Goal: Task Accomplishment & Management: Complete application form

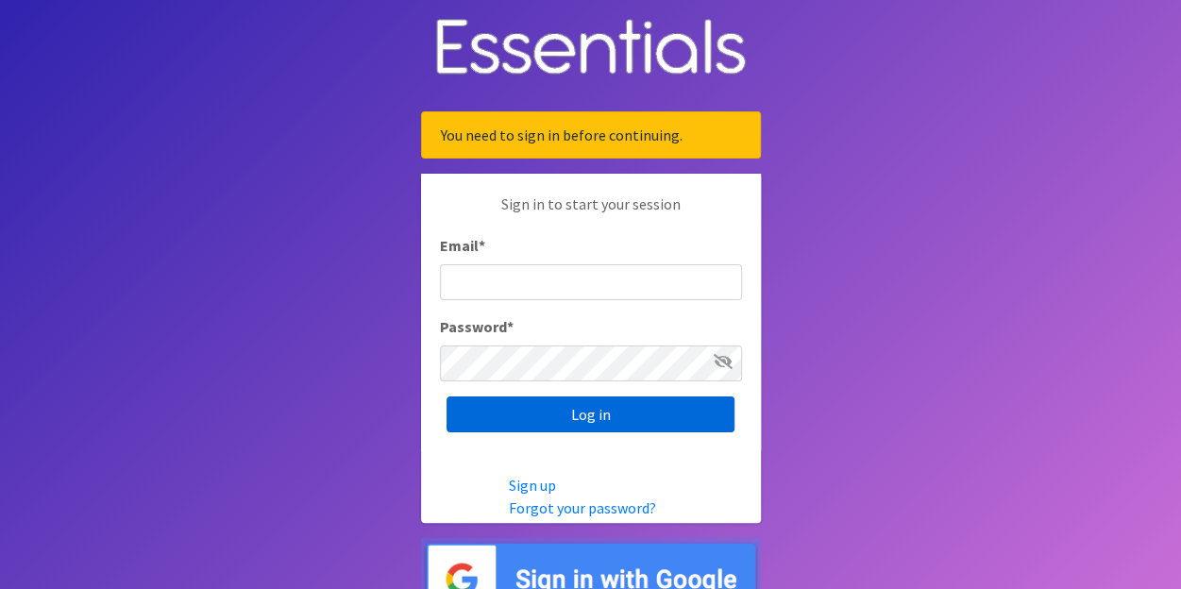
type input "[EMAIL_ADDRESS][DOMAIN_NAME]"
click at [581, 416] on input "Log in" at bounding box center [591, 415] width 288 height 36
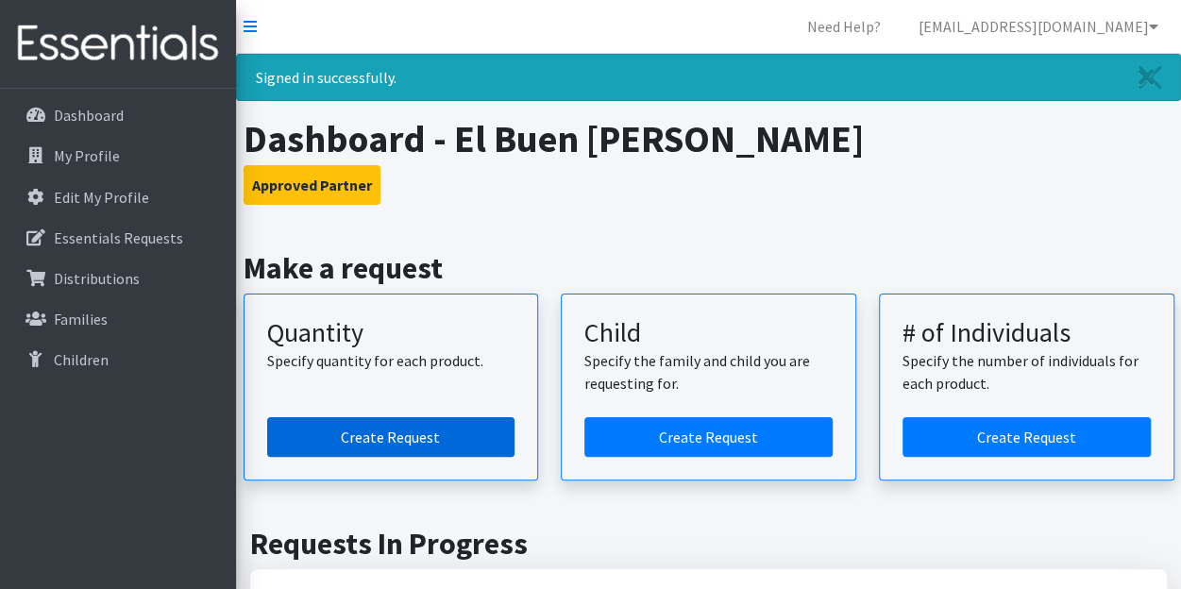
click at [387, 435] on link "Create Request" at bounding box center [391, 437] width 248 height 40
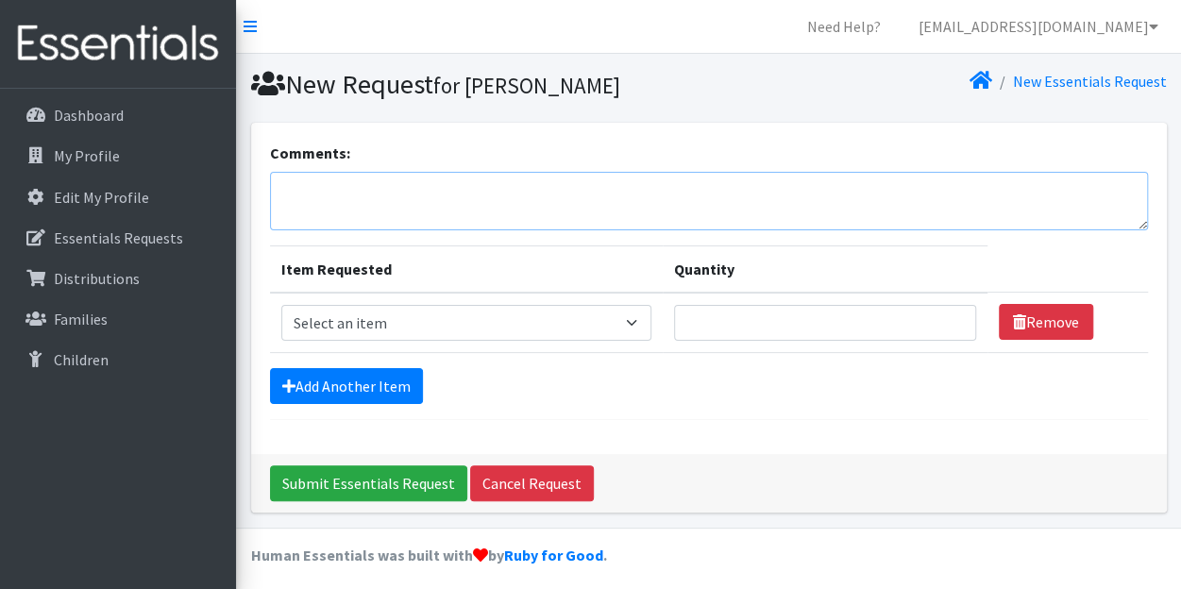
click at [280, 182] on textarea "Comments:" at bounding box center [709, 201] width 878 height 59
click at [377, 195] on textarea "Can we pick upmour order on October 8th?" at bounding box center [709, 201] width 878 height 59
click at [391, 193] on textarea "Can we pick up mour order on October 8th?" at bounding box center [709, 201] width 878 height 59
click at [551, 194] on textarea "Can we pick up our order on October 8th?" at bounding box center [709, 201] width 878 height 59
click at [286, 212] on textarea "Can we pick up our order on October 8th? we will have our distribution diaper d…" at bounding box center [709, 201] width 878 height 59
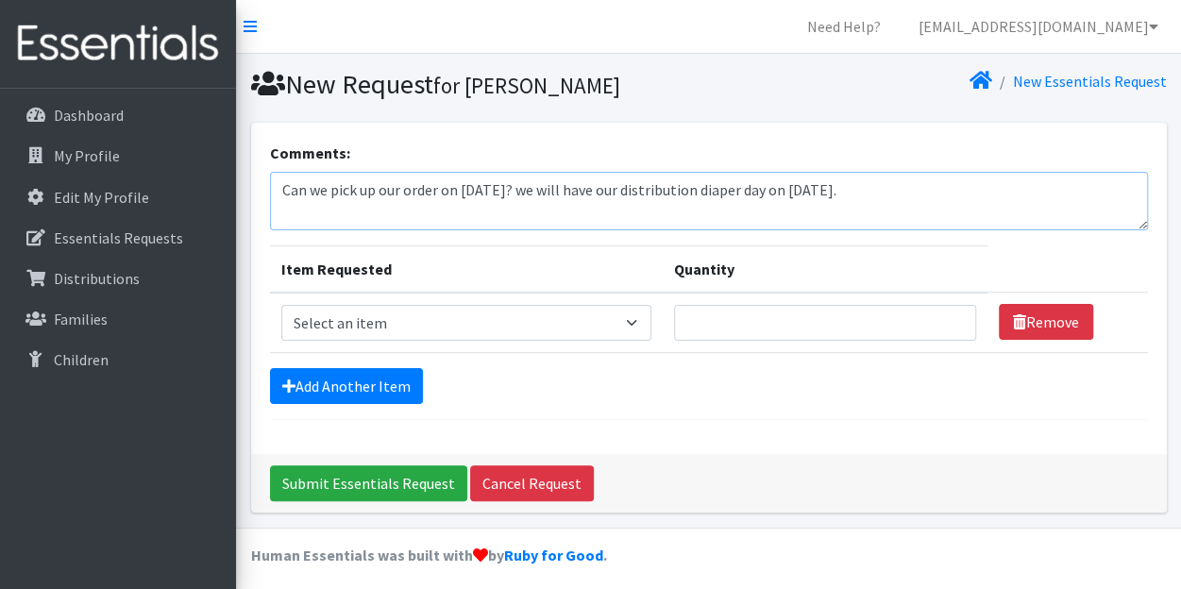
click at [285, 214] on textarea "Can we pick up our order on October 8th? we will have our distribution diaper d…" at bounding box center [709, 201] width 878 height 59
click at [912, 191] on textarea "Can we pick up our order on October 8th? we will have our distribution diaper d…" at bounding box center [709, 201] width 878 height 59
type textarea "Can we pick up our order on [DATE]? we will have our distribution diaper day on…"
click at [618, 326] on select "Select an item Baby Formula Kids (Newborn) Kids (Preemie) Kids (Size 1) Kids (S…" at bounding box center [466, 323] width 370 height 36
select select "440"
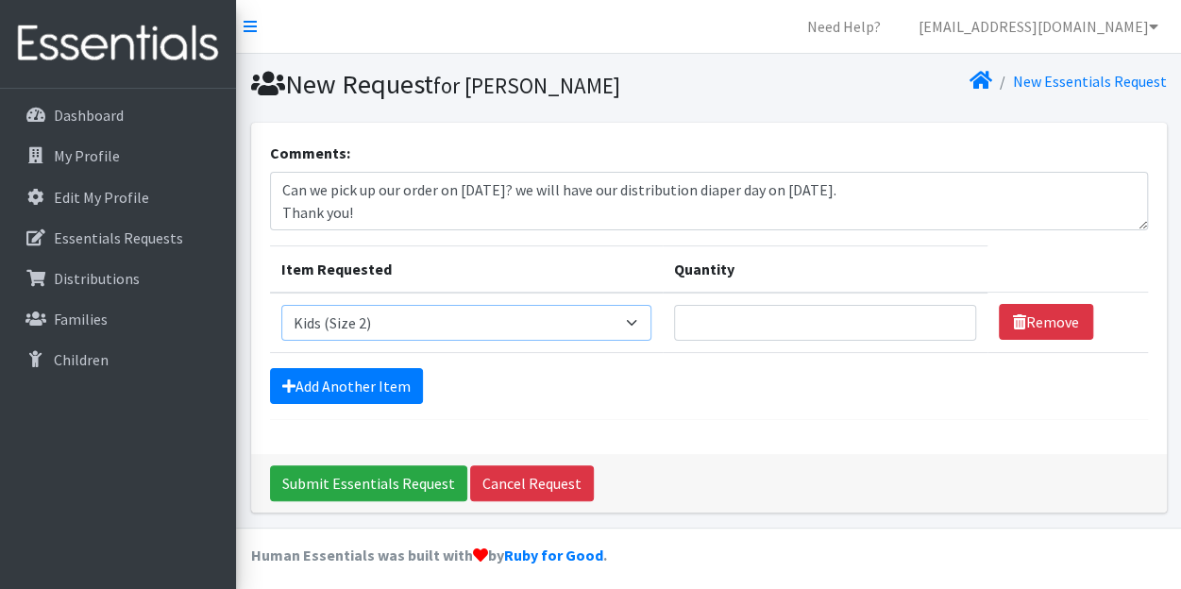
click at [281, 305] on select "Select an item Baby Formula Kids (Newborn) Kids (Preemie) Kids (Size 1) Kids (S…" at bounding box center [466, 323] width 370 height 36
click at [854, 328] on input "Quantity" at bounding box center [825, 323] width 302 height 36
type input "500"
click at [361, 381] on link "Add Another Item" at bounding box center [346, 386] width 153 height 36
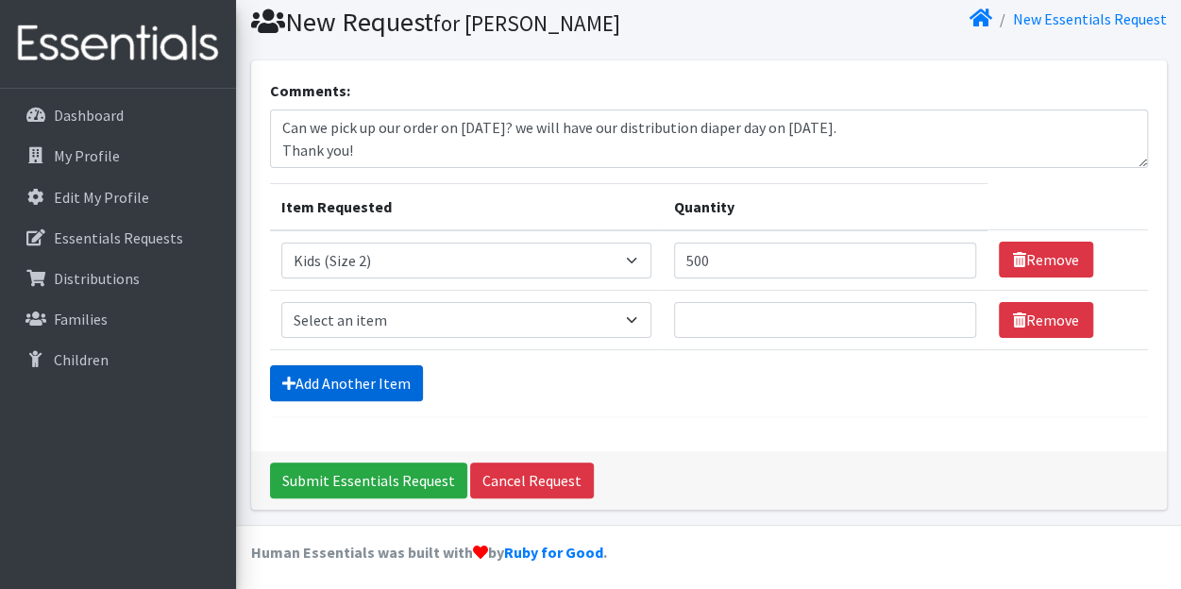
scroll to position [65, 0]
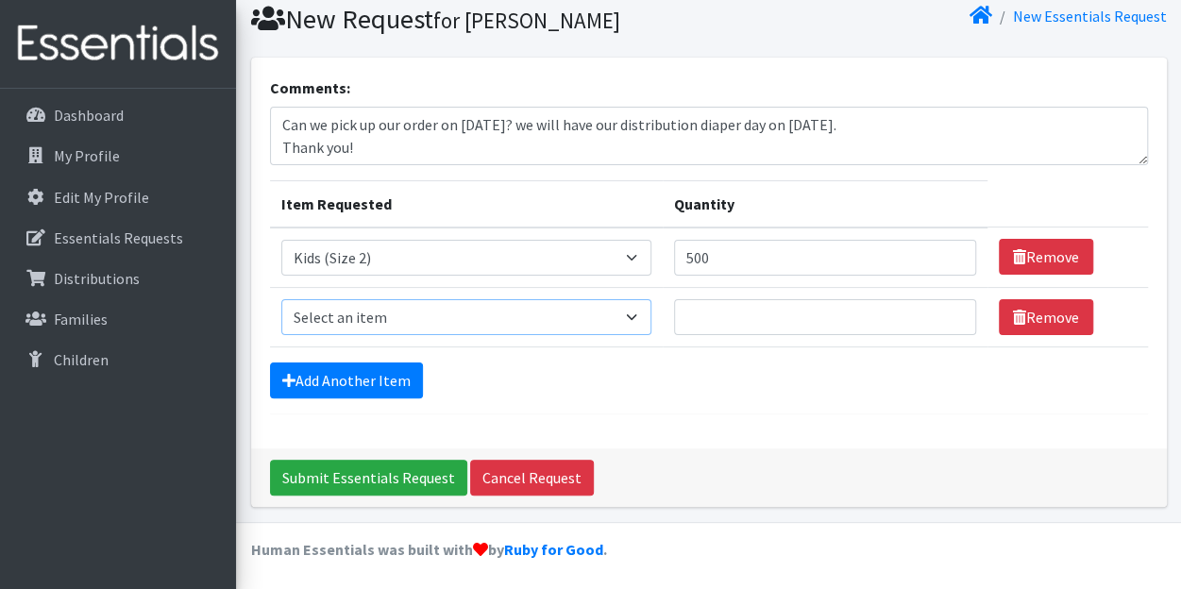
click at [354, 304] on select "Select an item Baby Formula Kids (Newborn) Kids (Preemie) Kids (Size 1) Kids (S…" at bounding box center [466, 317] width 370 height 36
select select "460"
click at [281, 299] on select "Select an item Baby Formula Kids (Newborn) Kids (Preemie) Kids (Size 1) Kids (S…" at bounding box center [466, 317] width 370 height 36
click at [692, 318] on input "Quantity" at bounding box center [825, 317] width 302 height 36
type input "2000"
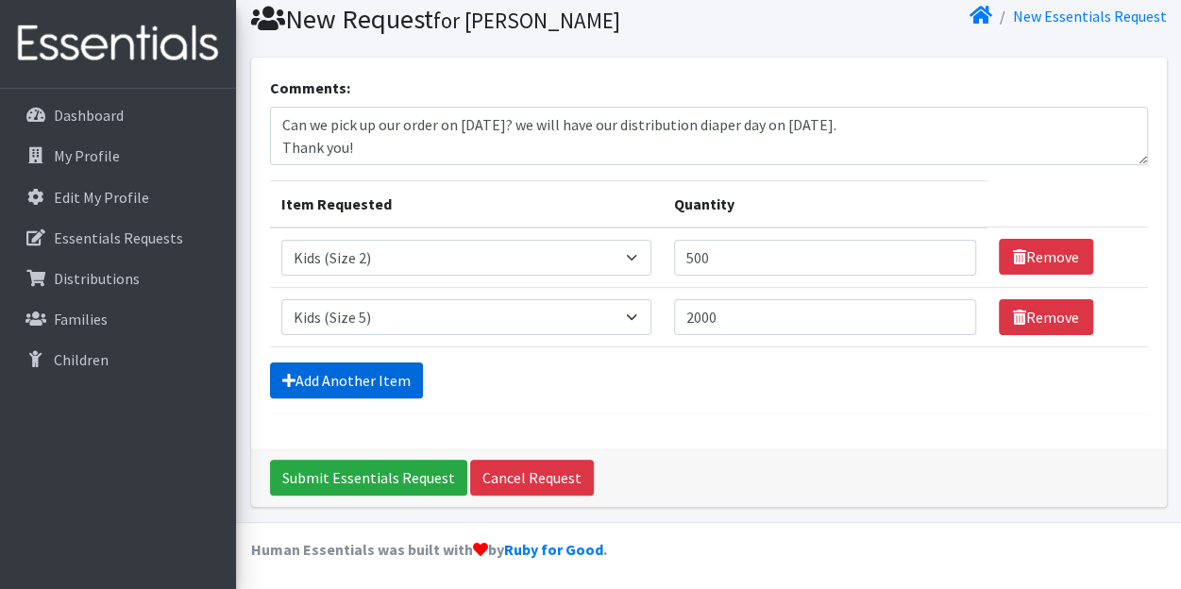
click at [386, 374] on link "Add Another Item" at bounding box center [346, 381] width 153 height 36
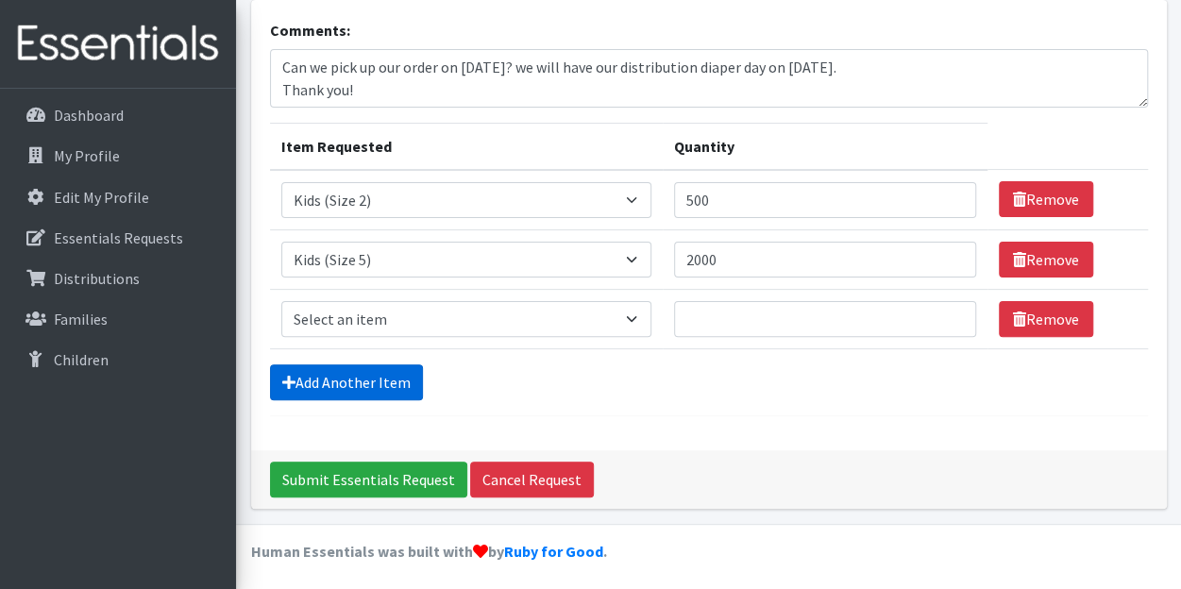
scroll to position [125, 0]
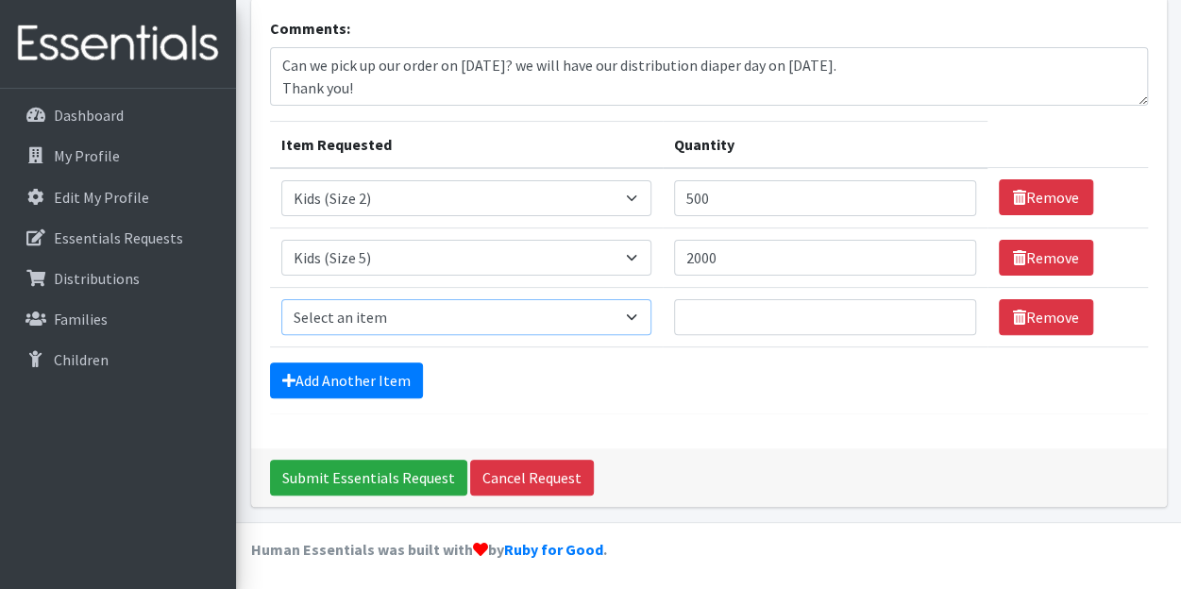
click at [361, 331] on select "Select an item Baby Formula Kids (Newborn) Kids (Preemie) Kids (Size 1) Kids (S…" at bounding box center [466, 317] width 370 height 36
click at [699, 314] on input "Quantity" at bounding box center [825, 317] width 302 height 36
type input "3"
type input "2"
drag, startPoint x: 699, startPoint y: 314, endPoint x: 621, endPoint y: 348, distance: 84.6
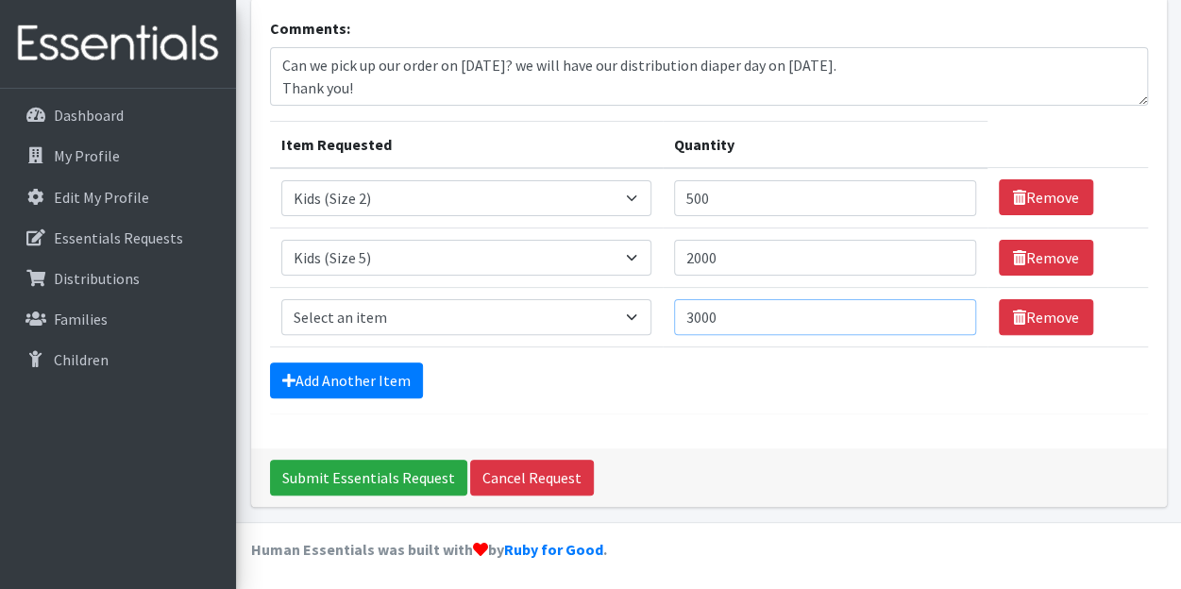
click at [621, 348] on form "Comments: Can we pick up our order on October 8th? we will have our distributio…" at bounding box center [709, 216] width 878 height 398
type input "2000"
click at [388, 380] on link "Add Another Item" at bounding box center [346, 381] width 153 height 36
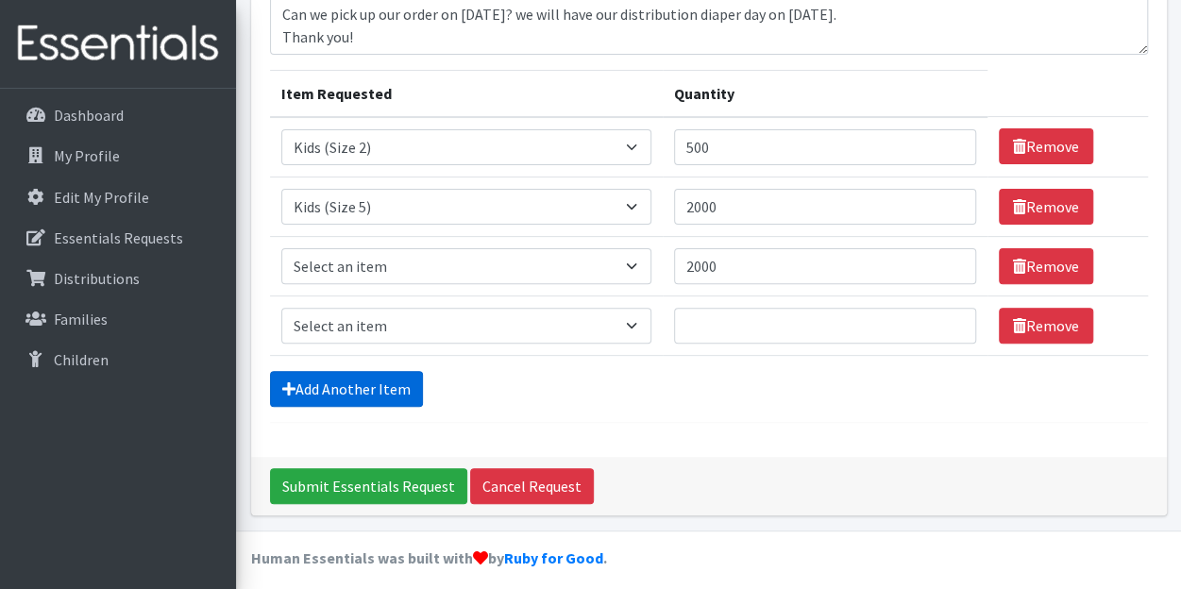
scroll to position [183, 0]
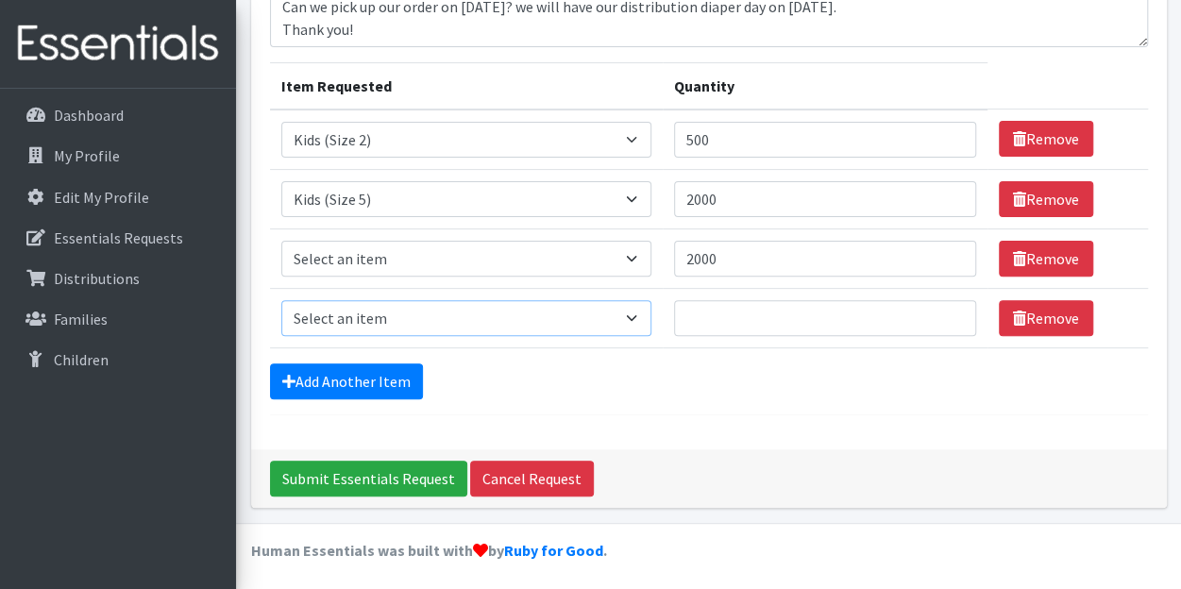
click at [366, 316] on select "Select an item Baby Formula Kids (Newborn) Kids (Preemie) Kids (Size 1) Kids (S…" at bounding box center [466, 318] width 370 height 36
select select "434"
click at [281, 300] on select "Select an item Baby Formula Kids (Newborn) Kids (Preemie) Kids (Size 1) Kids (S…" at bounding box center [466, 318] width 370 height 36
click at [721, 309] on input "Quantity" at bounding box center [825, 318] width 302 height 36
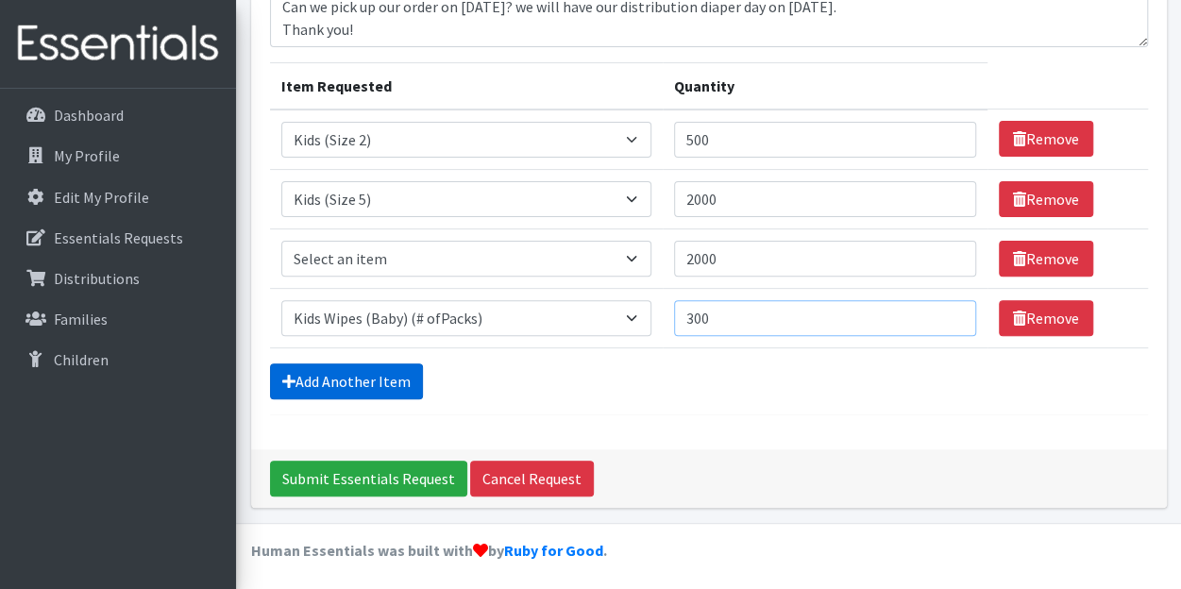
type input "300"
click at [347, 382] on link "Add Another Item" at bounding box center [346, 382] width 153 height 36
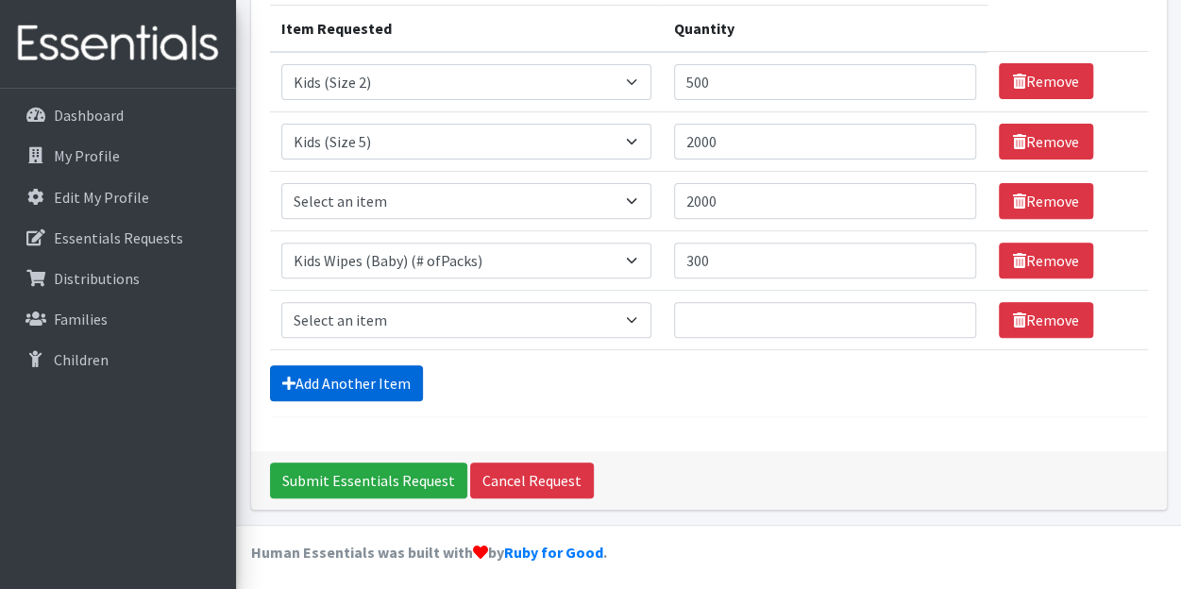
scroll to position [243, 0]
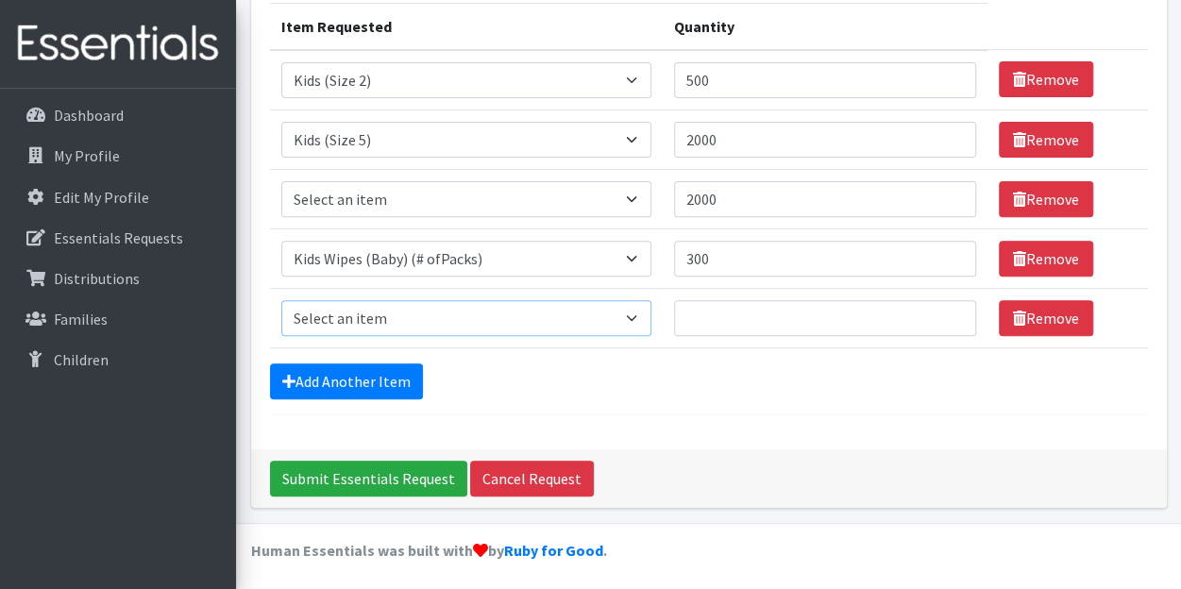
click at [348, 314] on select "Select an item Baby Formula Kids (Newborn) Kids (Preemie) Kids (Size 1) Kids (S…" at bounding box center [466, 318] width 370 height 36
select select "1534"
click at [281, 300] on select "Select an item Baby Formula Kids (Newborn) Kids (Preemie) Kids (Size 1) Kids (S…" at bounding box center [466, 318] width 370 height 36
click at [698, 314] on input "Quantity" at bounding box center [825, 318] width 302 height 36
type input "500"
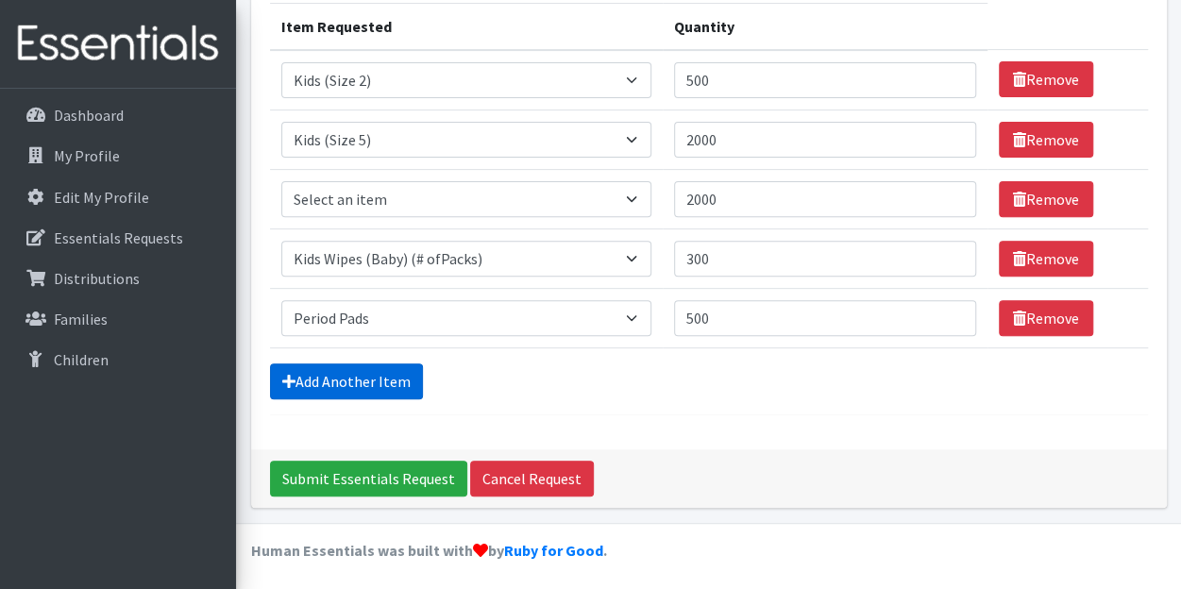
click at [389, 367] on link "Add Another Item" at bounding box center [346, 382] width 153 height 36
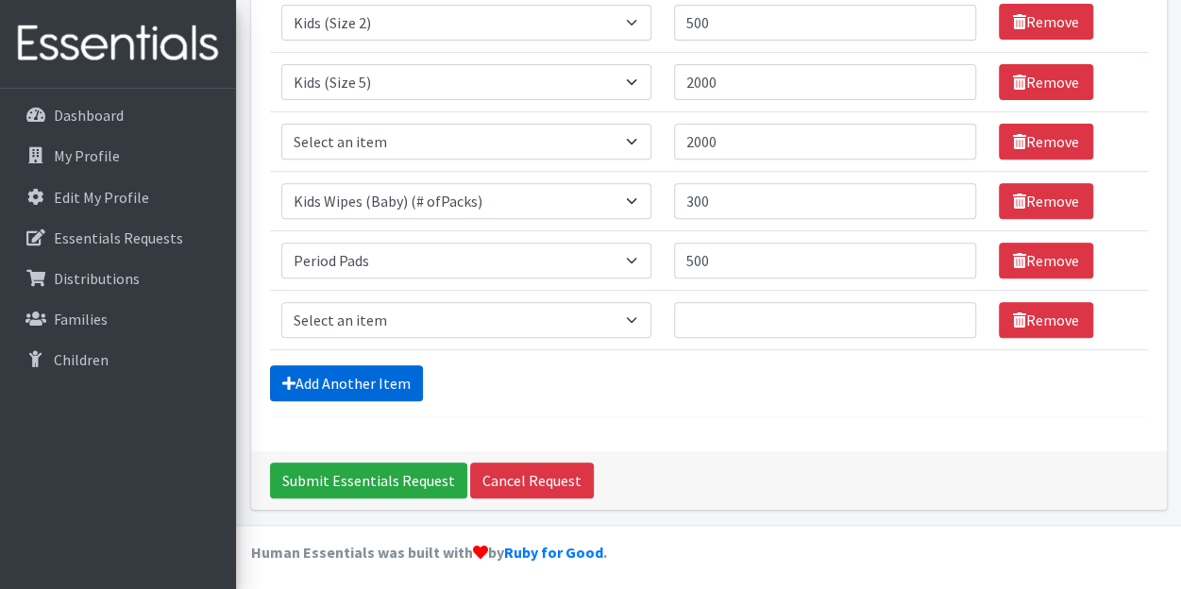
scroll to position [302, 0]
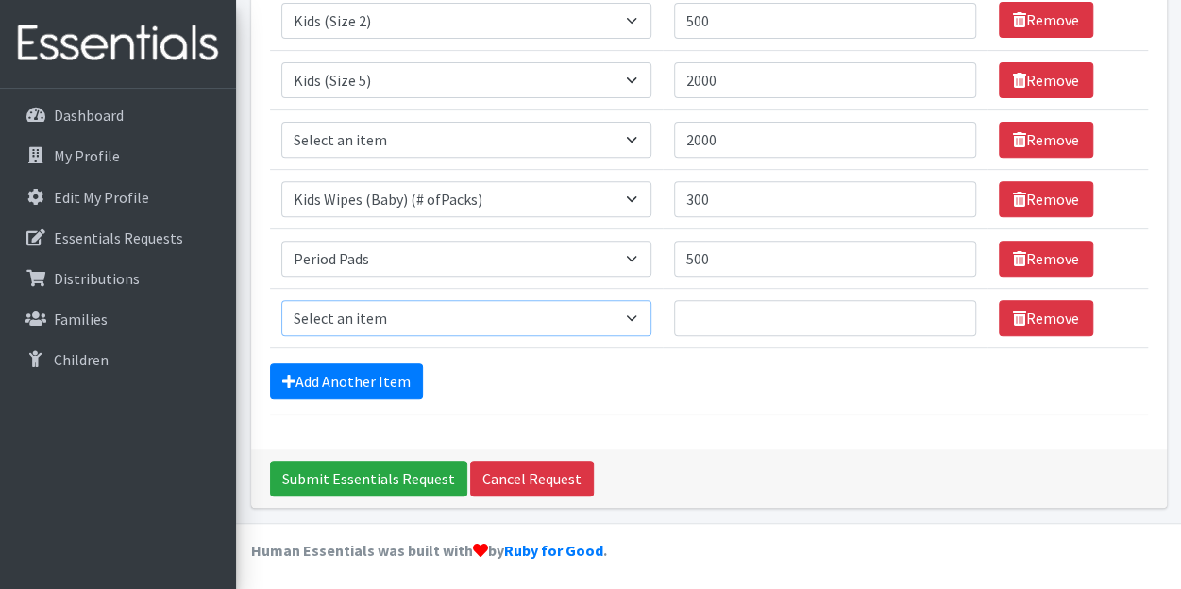
click at [371, 322] on select "Select an item Baby Formula Kids (Newborn) Kids (Preemie) Kids (Size 1) Kids (S…" at bounding box center [466, 318] width 370 height 36
select select "445"
click at [281, 300] on select "Select an item Baby Formula Kids (Newborn) Kids (Preemie) Kids (Size 1) Kids (S…" at bounding box center [466, 318] width 370 height 36
click at [686, 316] on input "Quantity" at bounding box center [825, 318] width 302 height 36
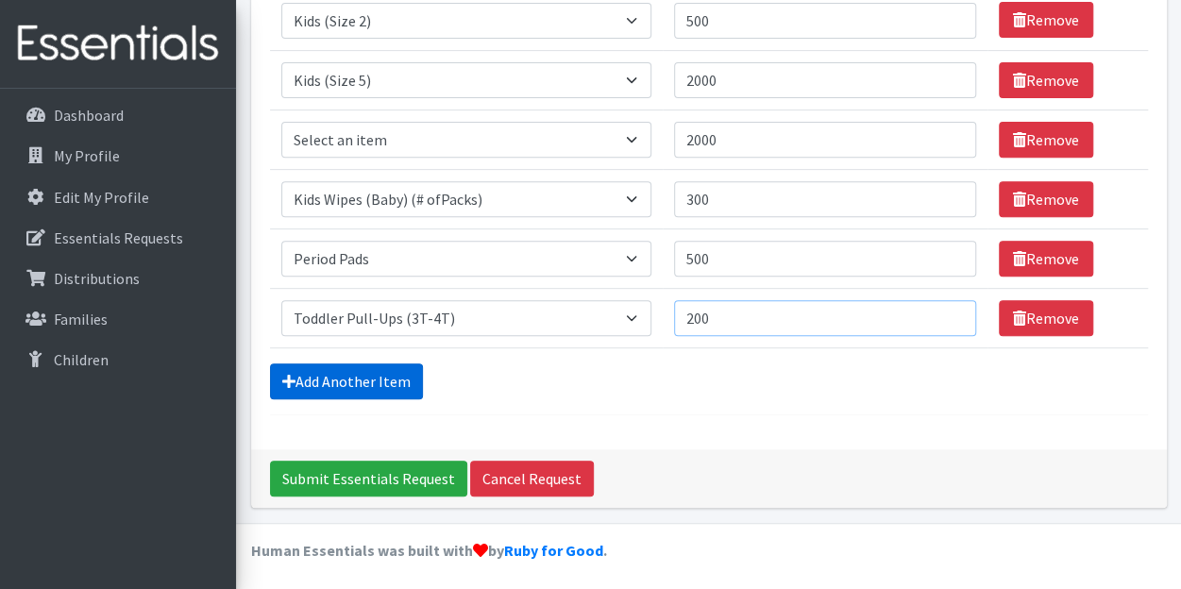
type input "200"
click at [357, 376] on link "Add Another Item" at bounding box center [346, 382] width 153 height 36
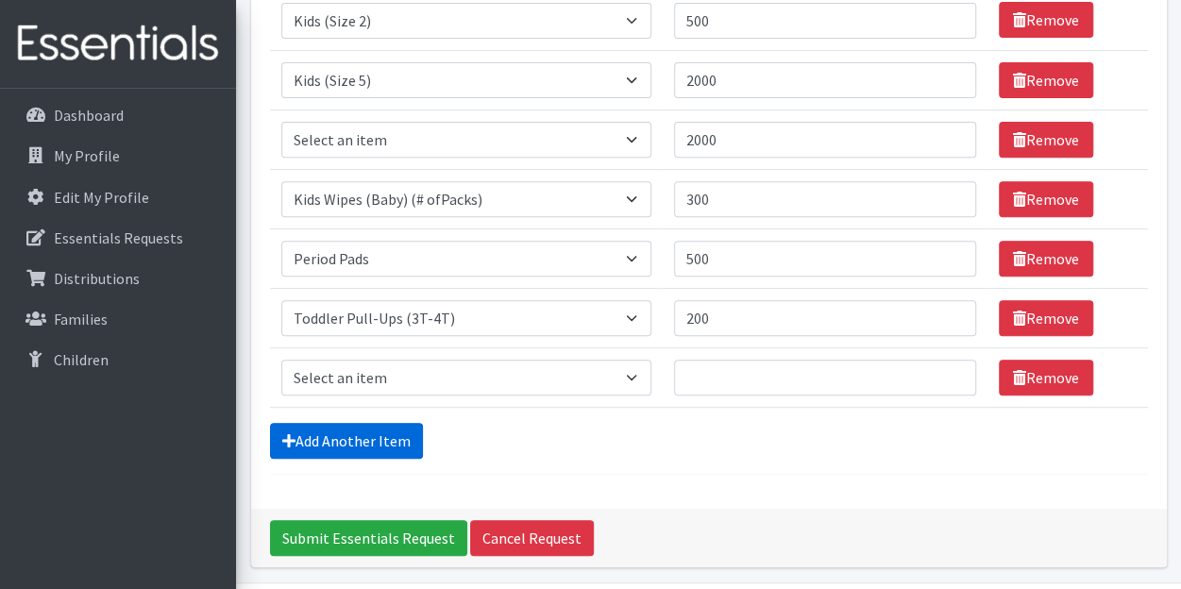
scroll to position [361, 0]
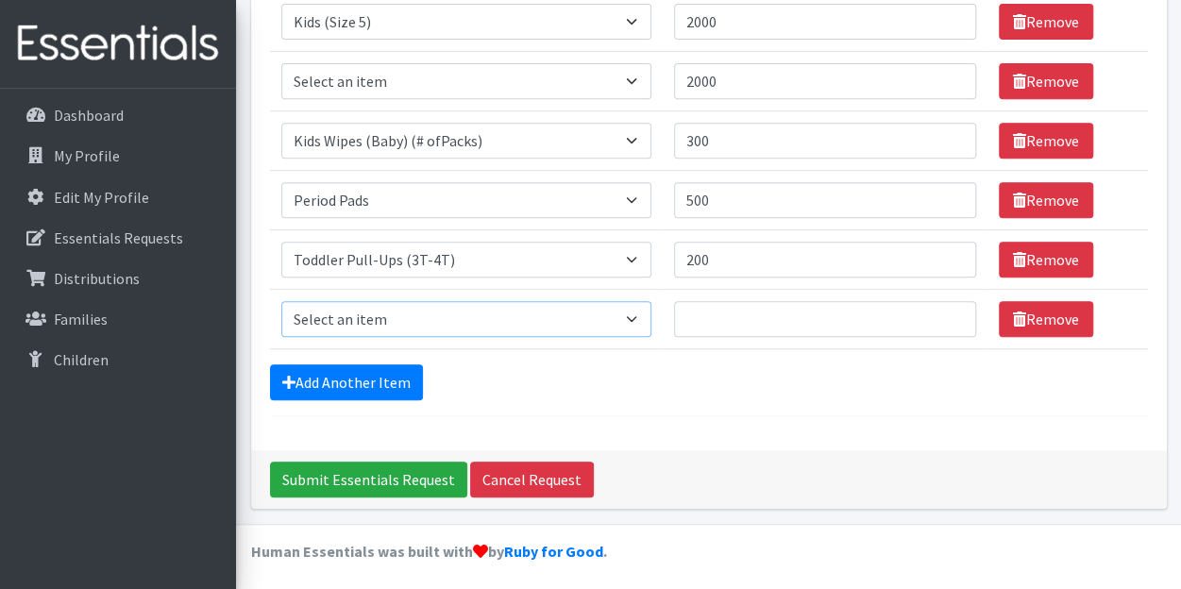
click at [350, 313] on select "Select an item Baby Formula Kids (Newborn) Kids (Preemie) Kids (Size 1) Kids (S…" at bounding box center [466, 319] width 370 height 36
select select "446"
click at [281, 301] on select "Select an item Baby Formula Kids (Newborn) Kids (Preemie) Kids (Size 1) Kids (S…" at bounding box center [466, 319] width 370 height 36
click at [721, 314] on input "Quantity" at bounding box center [825, 319] width 302 height 36
type input "250"
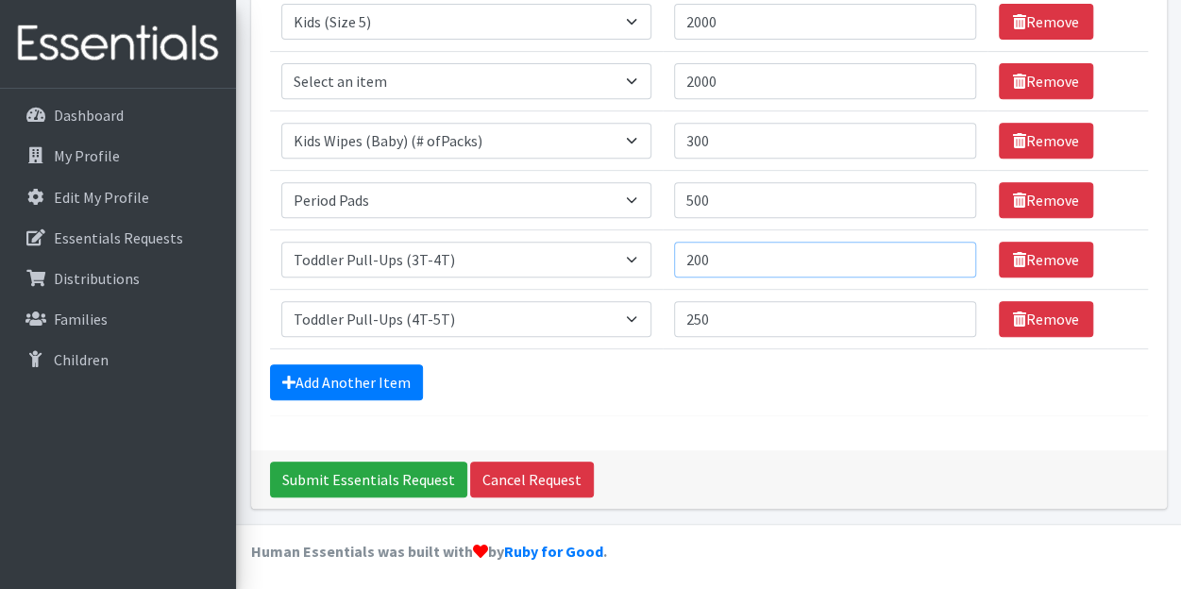
click at [723, 259] on input "200" at bounding box center [825, 260] width 302 height 36
type input "250"
click at [727, 369] on div "Add Another Item" at bounding box center [709, 383] width 878 height 36
click at [363, 483] on input "Submit Essentials Request" at bounding box center [368, 480] width 197 height 36
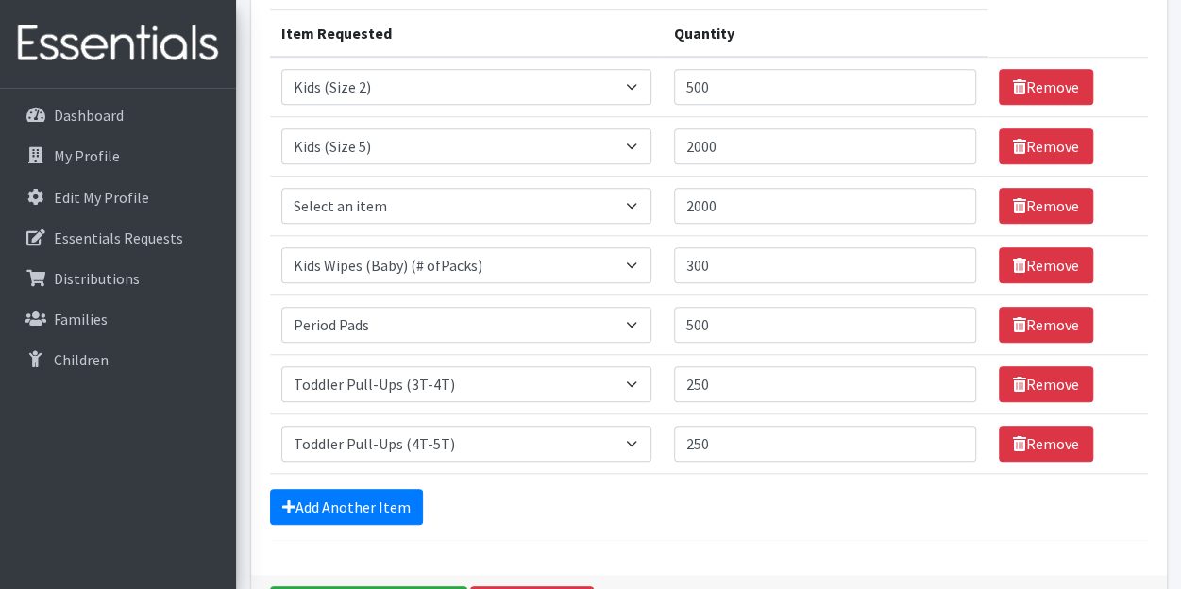
scroll to position [594, 0]
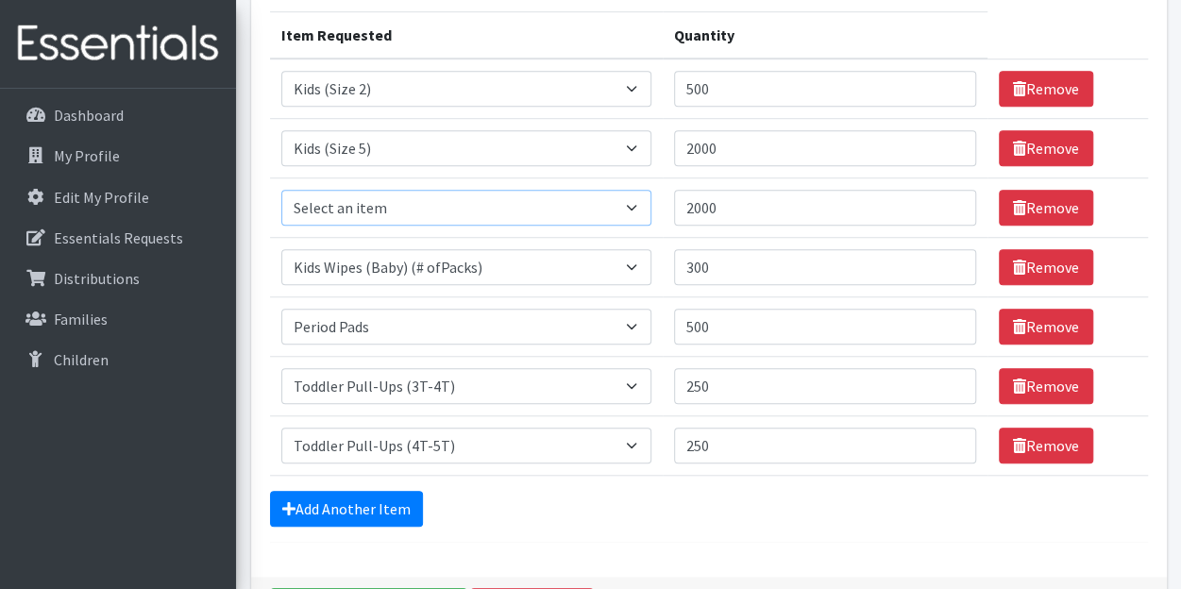
click at [625, 213] on select "Select an item Baby Formula Kids (Newborn) Kids (Preemie) Kids (Size 1) Kids (S…" at bounding box center [466, 208] width 370 height 36
select select "462"
click at [281, 190] on select "Select an item Baby Formula Kids (Newborn) Kids (Preemie) Kids (Size 1) Kids (S…" at bounding box center [466, 208] width 370 height 36
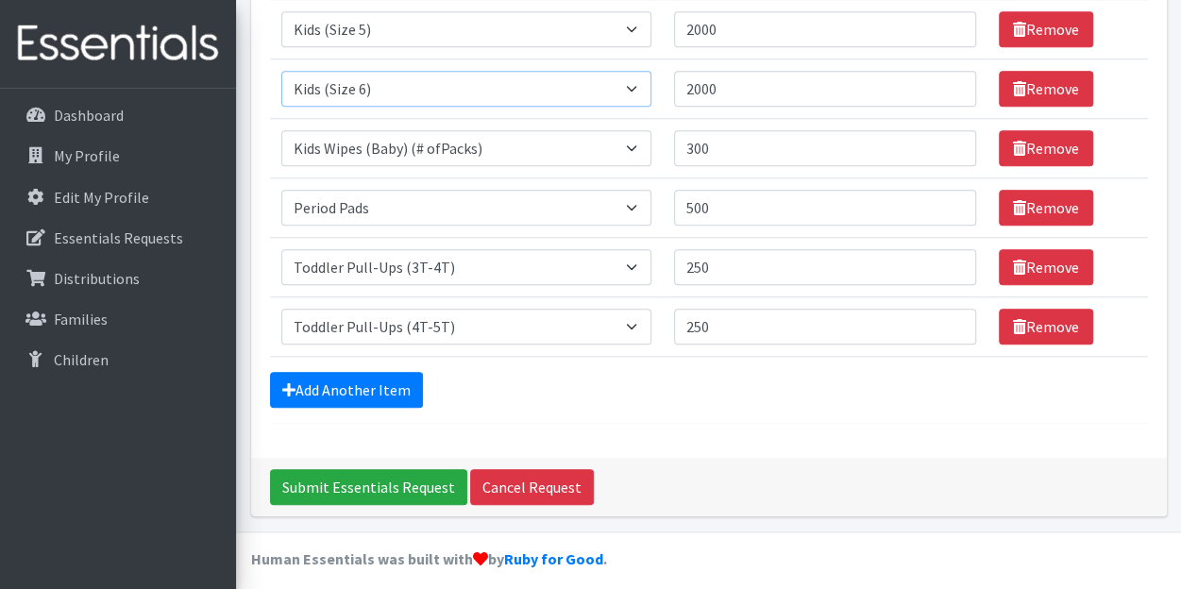
scroll to position [714, 0]
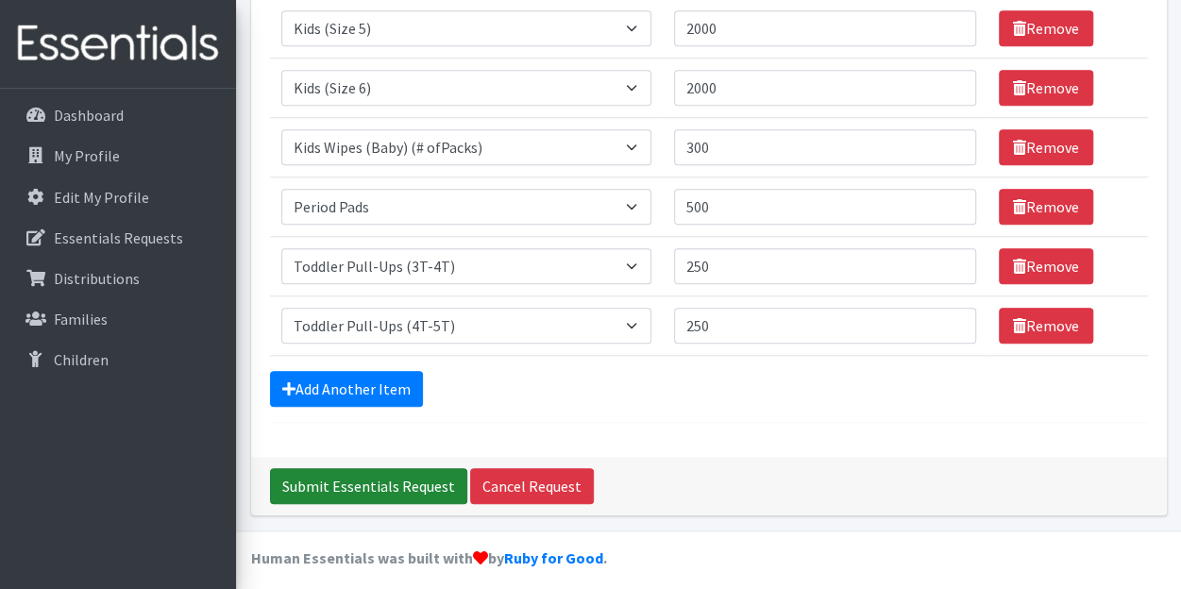
click at [338, 482] on input "Submit Essentials Request" at bounding box center [368, 486] width 197 height 36
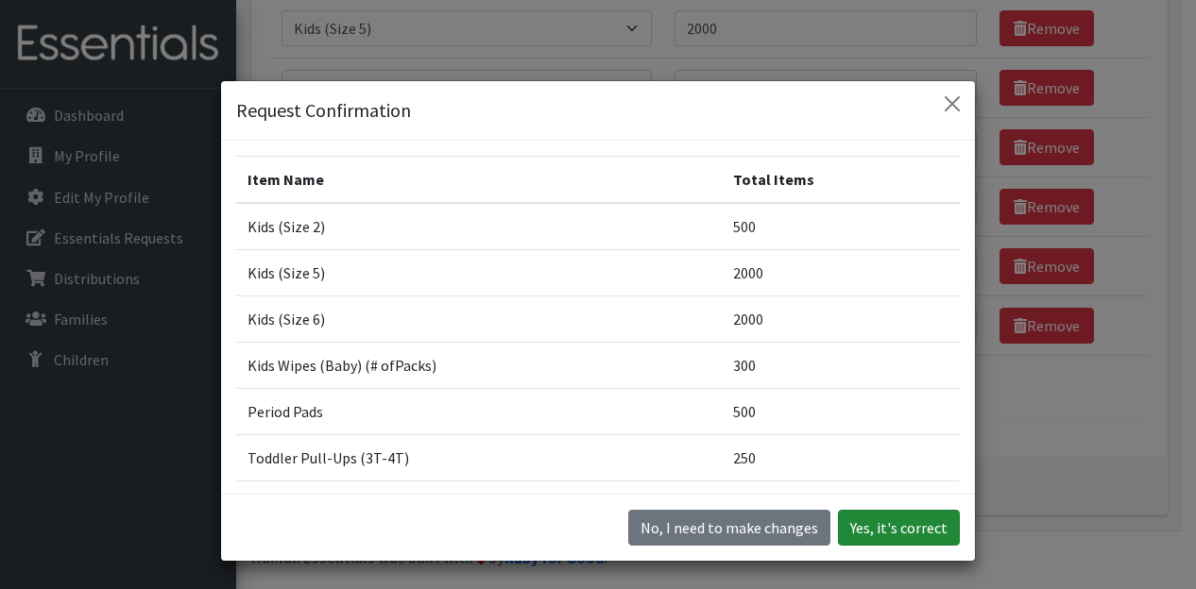
click at [904, 522] on button "Yes, it's correct" at bounding box center [899, 528] width 122 height 36
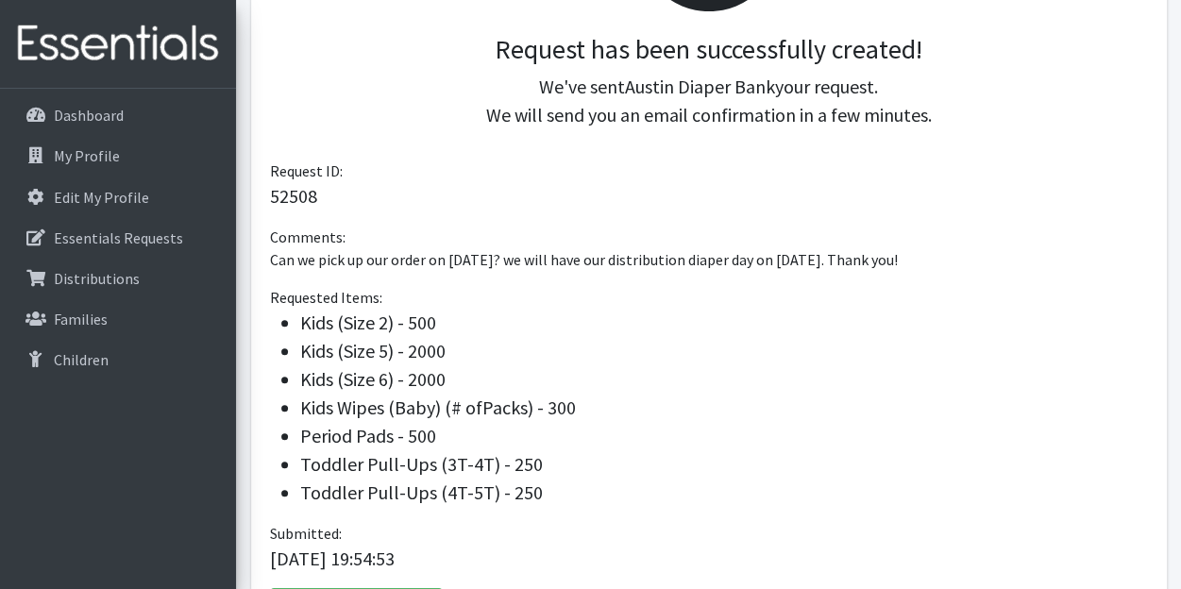
scroll to position [417, 0]
